Goal: Transaction & Acquisition: Purchase product/service

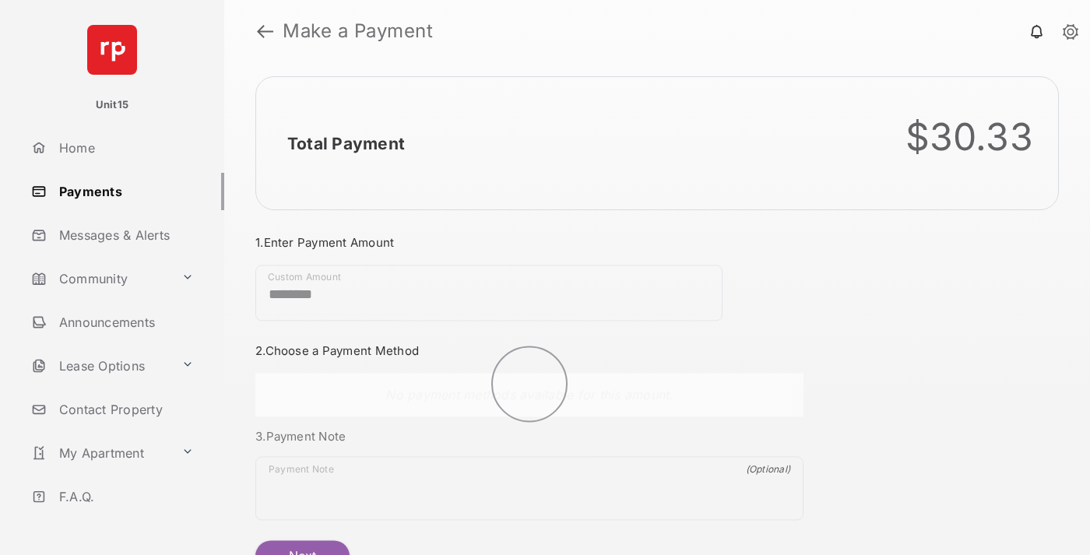
scroll to position [84, 0]
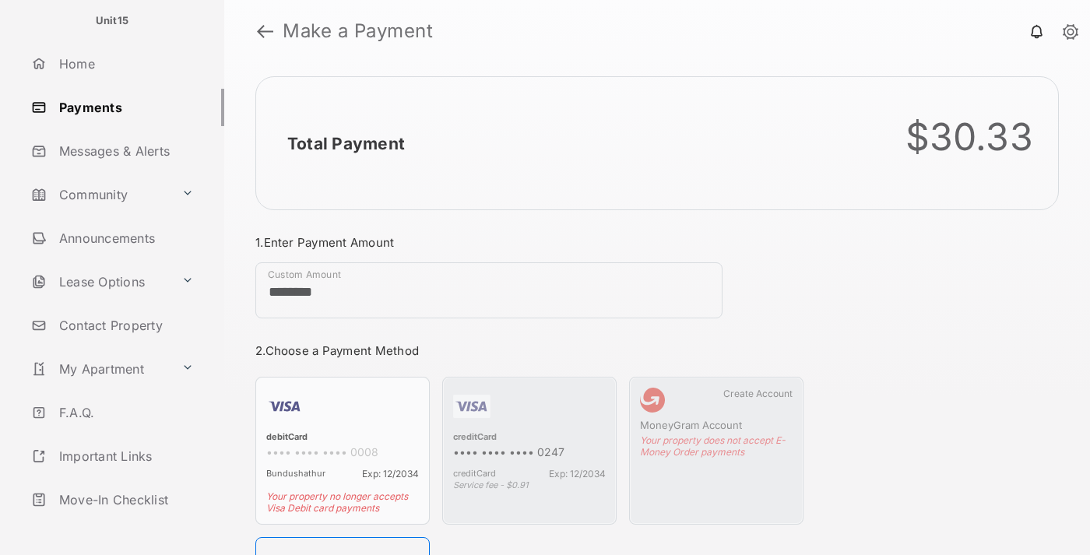
click at [121, 525] on link "Logout" at bounding box center [124, 543] width 199 height 37
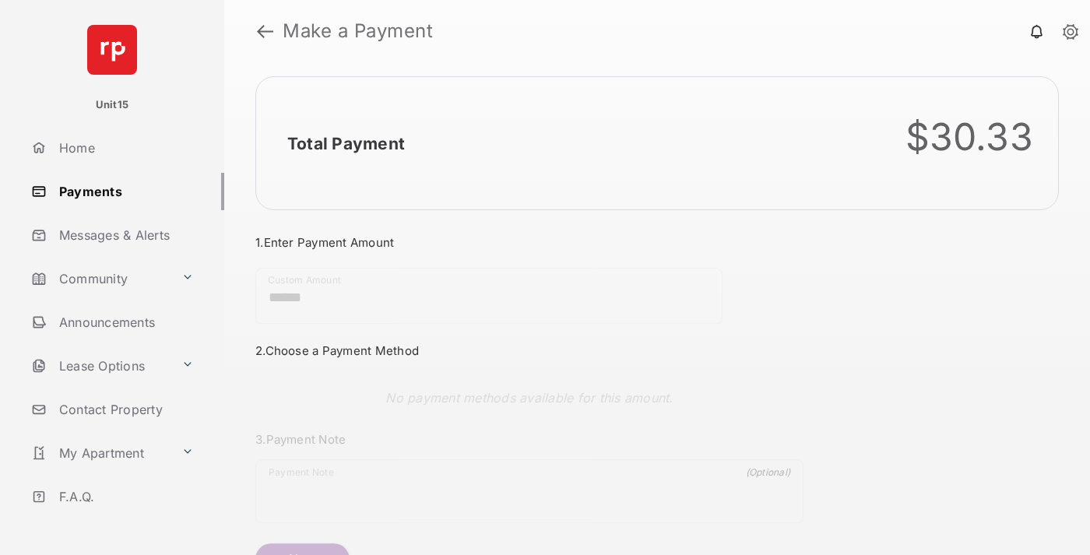
scroll to position [84, 0]
